Goal: Entertainment & Leisure: Consume media (video, audio)

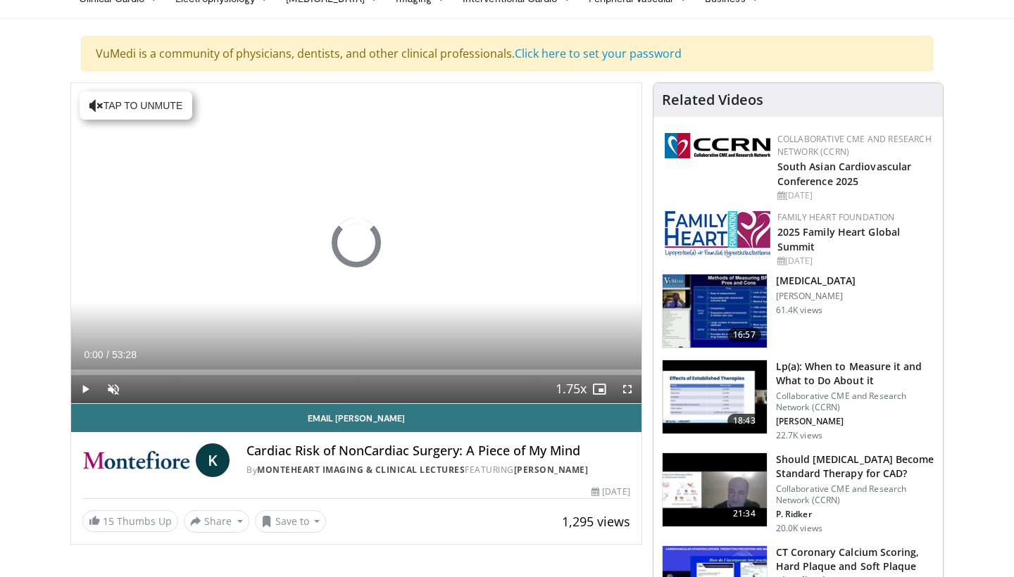
scroll to position [94, 0]
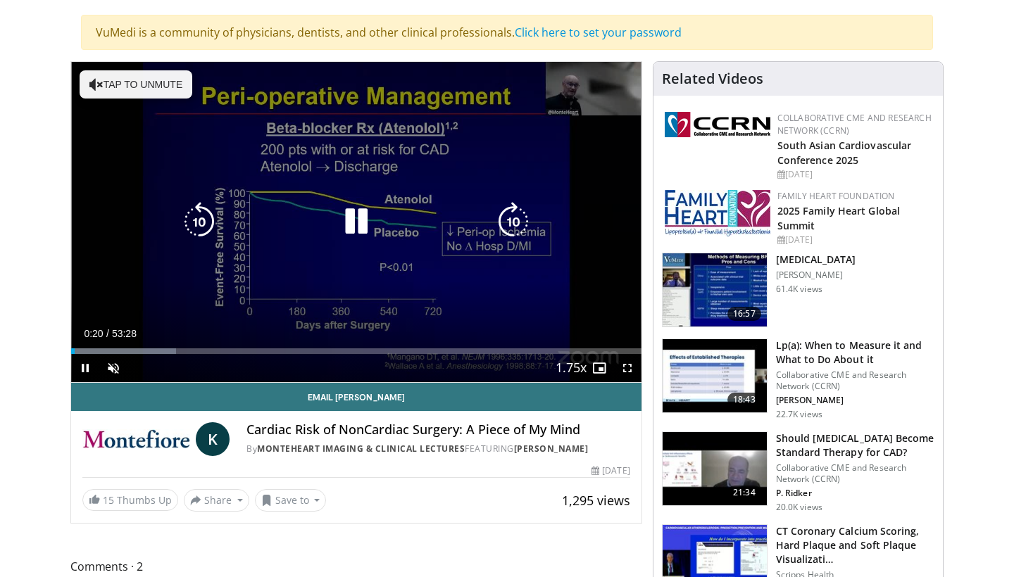
click at [161, 74] on button "Tap to unmute" at bounding box center [136, 84] width 113 height 28
click at [543, 344] on video-js "**********" at bounding box center [356, 222] width 570 height 321
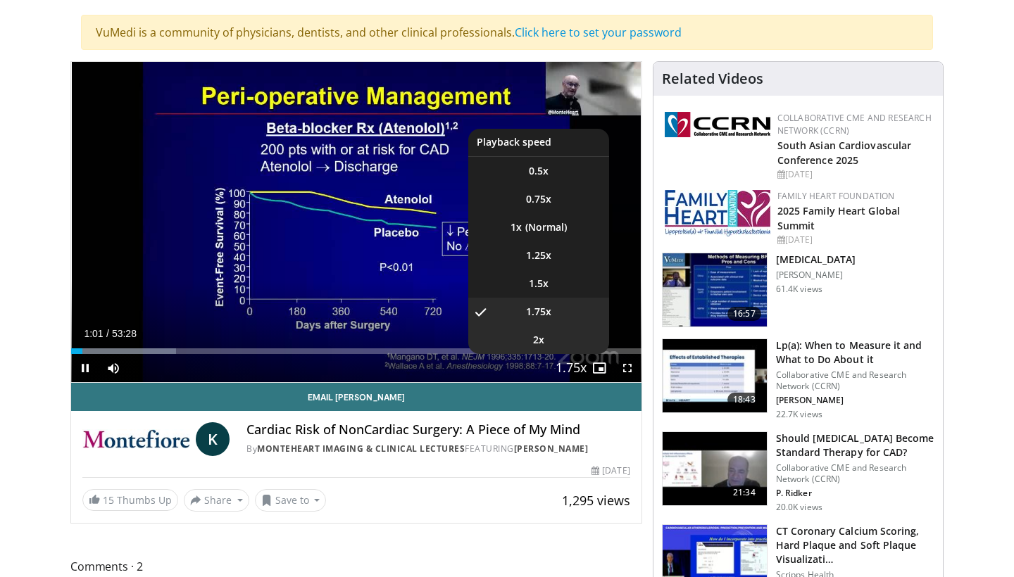
click at [541, 336] on span "2x" at bounding box center [538, 340] width 11 height 14
click at [543, 282] on span "1.5x" at bounding box center [539, 284] width 20 height 14
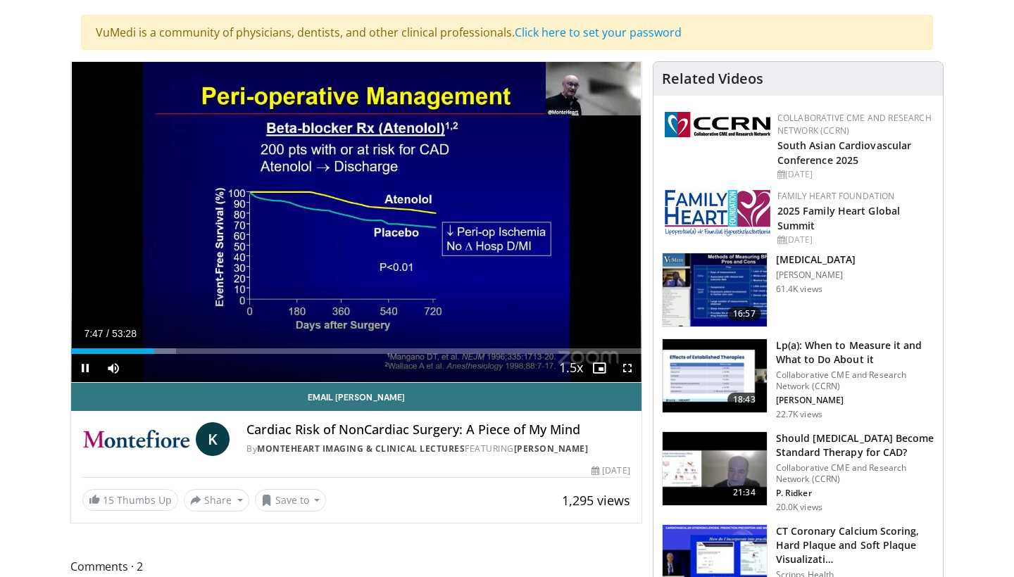
click at [86, 368] on span "Video Player" at bounding box center [85, 368] width 28 height 28
